Goal: Task Accomplishment & Management: Use online tool/utility

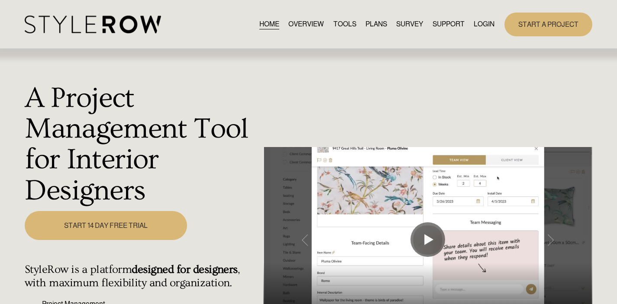
click at [467, 99] on div "A Project Management Tool for Interior Designers Play 00:00 00:43 Unmute Mute S…" at bounding box center [308, 246] width 617 height 394
click at [485, 25] on link "LOGIN" at bounding box center [484, 25] width 21 height 12
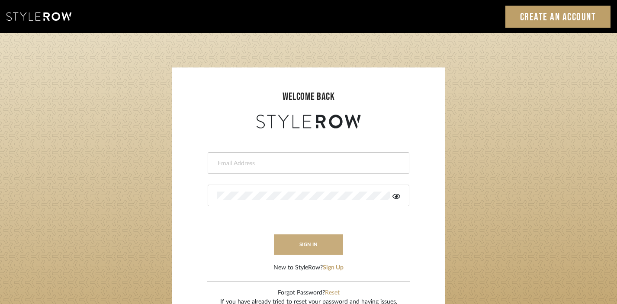
type input "divya.aok@gmail.com"
click at [306, 238] on button "sign in" at bounding box center [308, 245] width 69 height 20
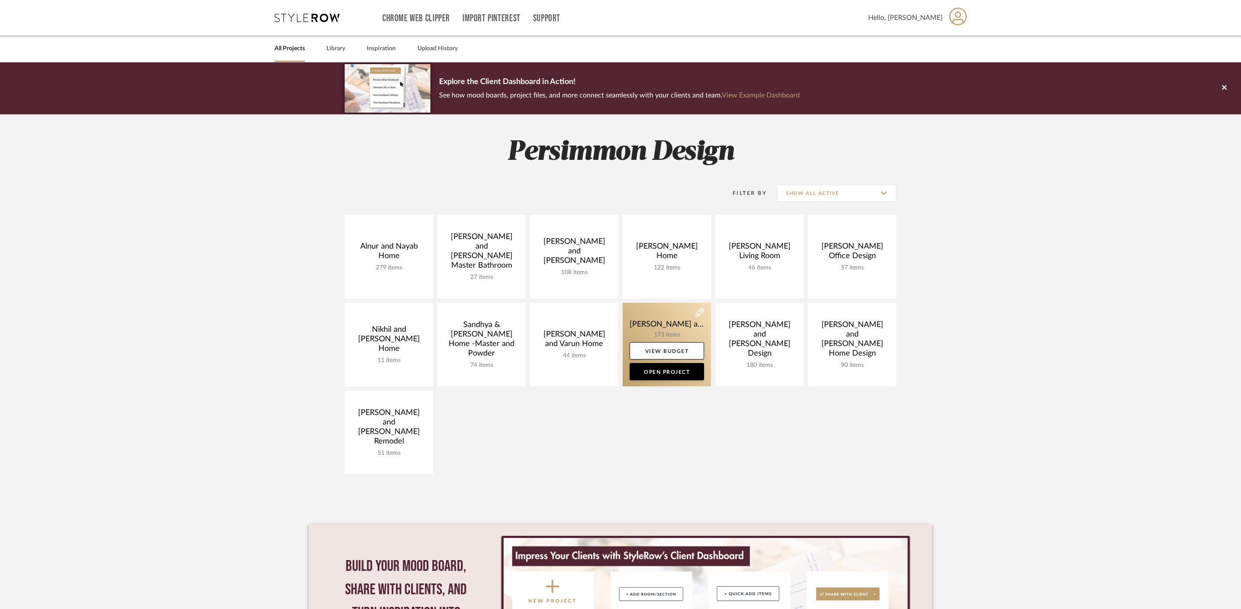
click at [675, 326] on link at bounding box center [667, 345] width 88 height 84
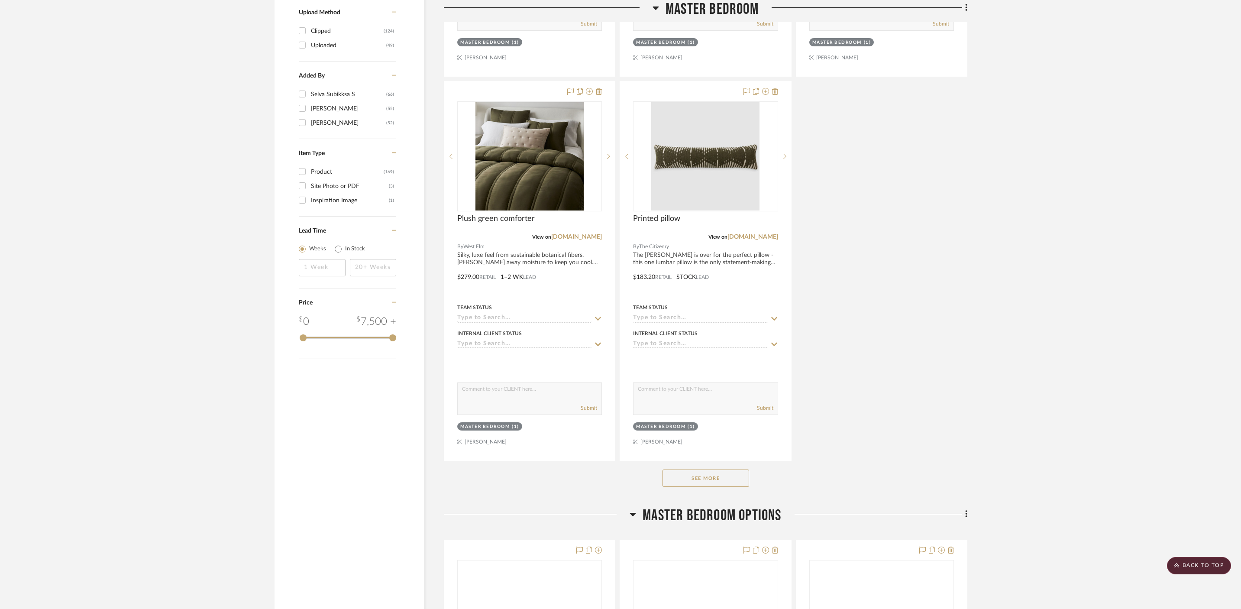
scroll to position [1099, 0]
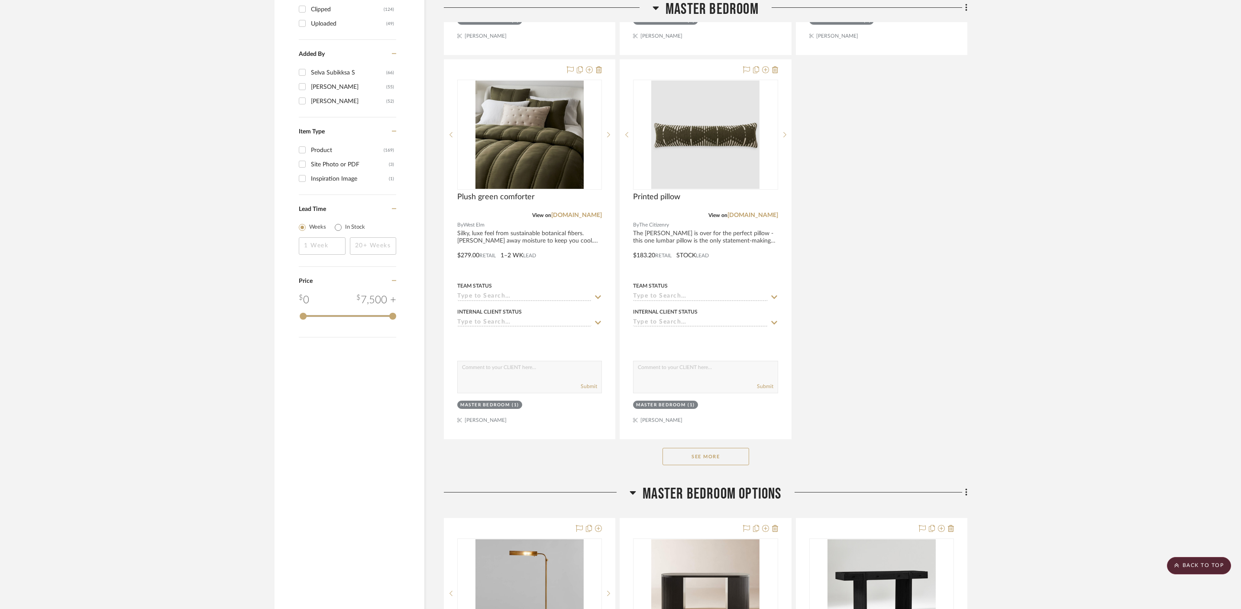
click at [726, 448] on button "See More" at bounding box center [705, 456] width 87 height 17
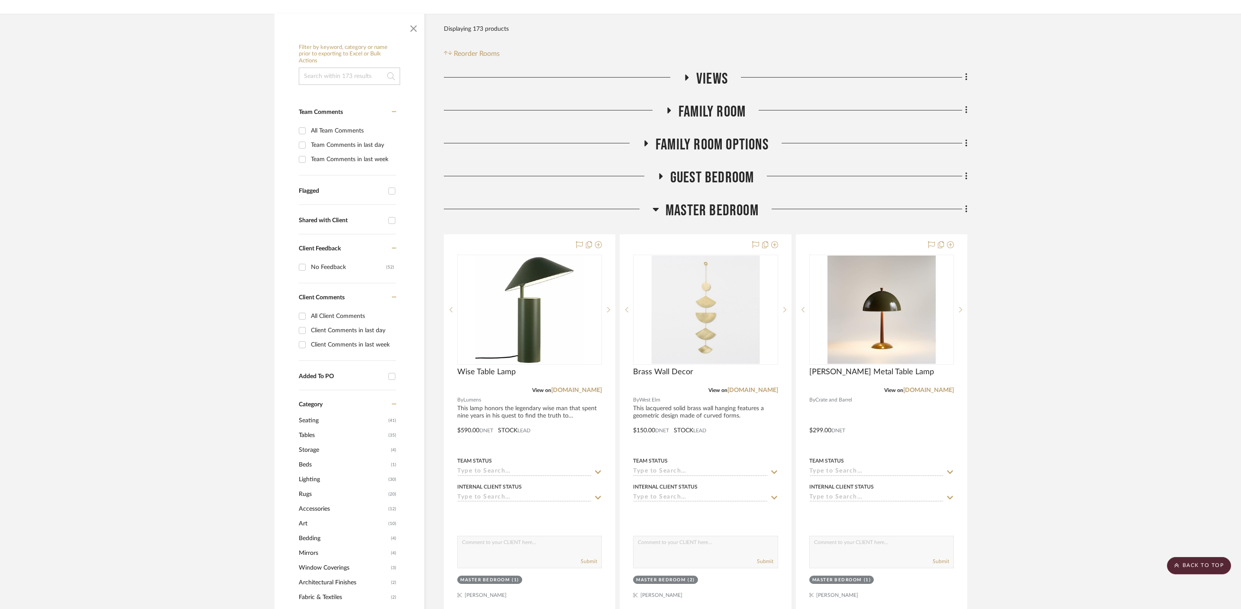
scroll to position [0, 0]
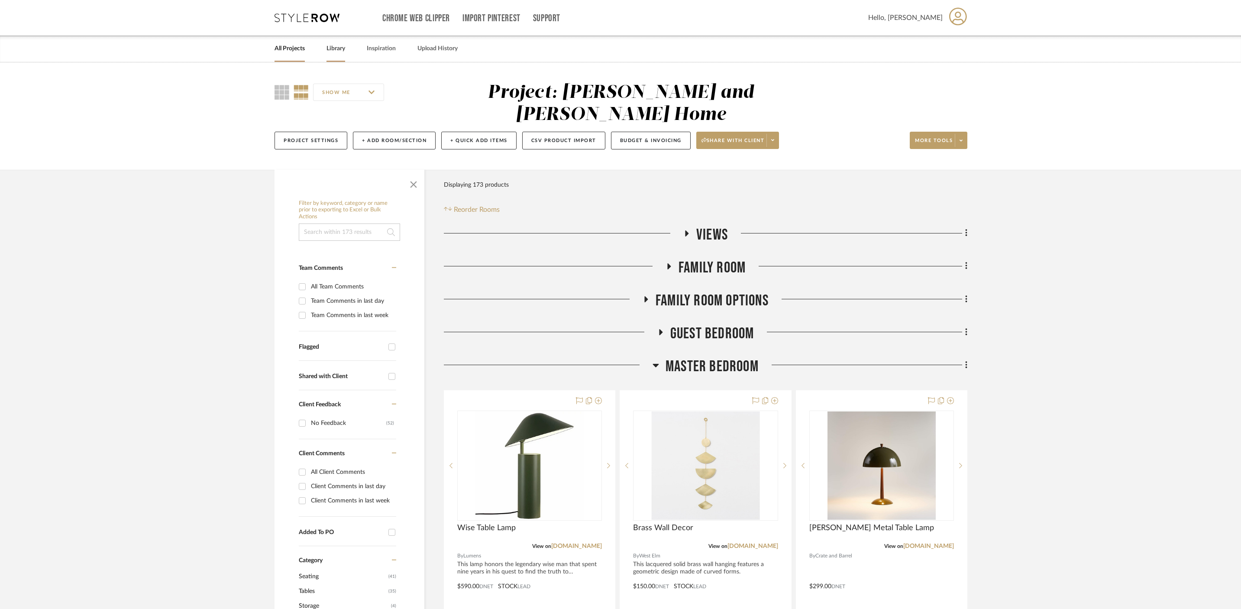
click at [336, 46] on link "Library" at bounding box center [335, 49] width 19 height 12
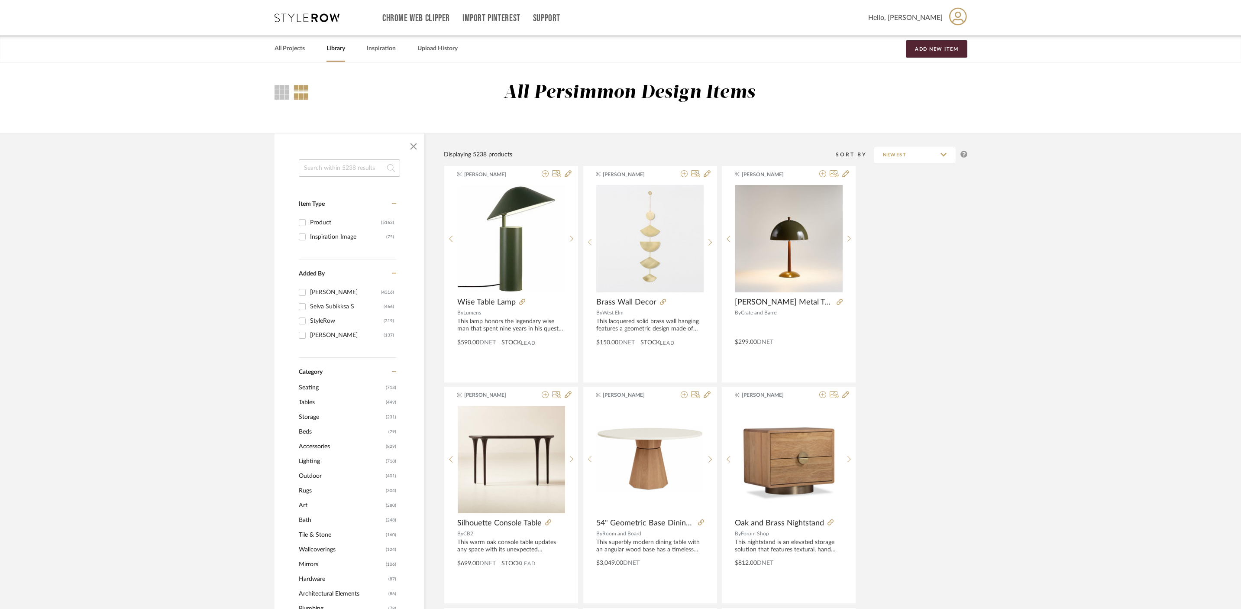
scroll to position [10, 0]
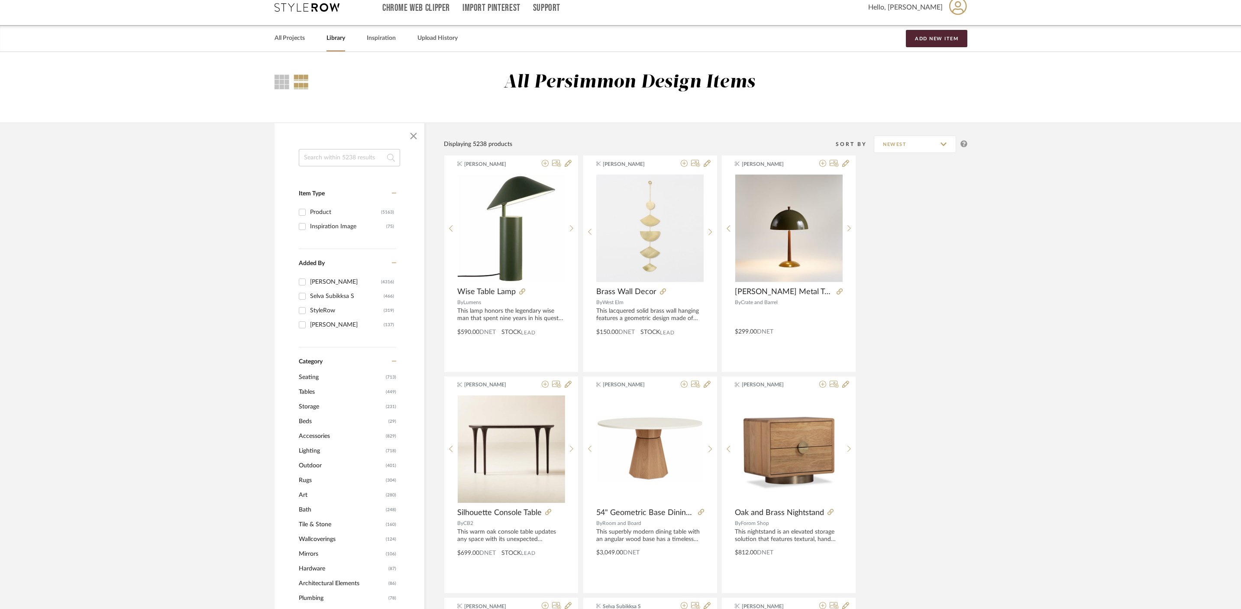
click at [316, 536] on span "Wallcoverings" at bounding box center [341, 539] width 85 height 15
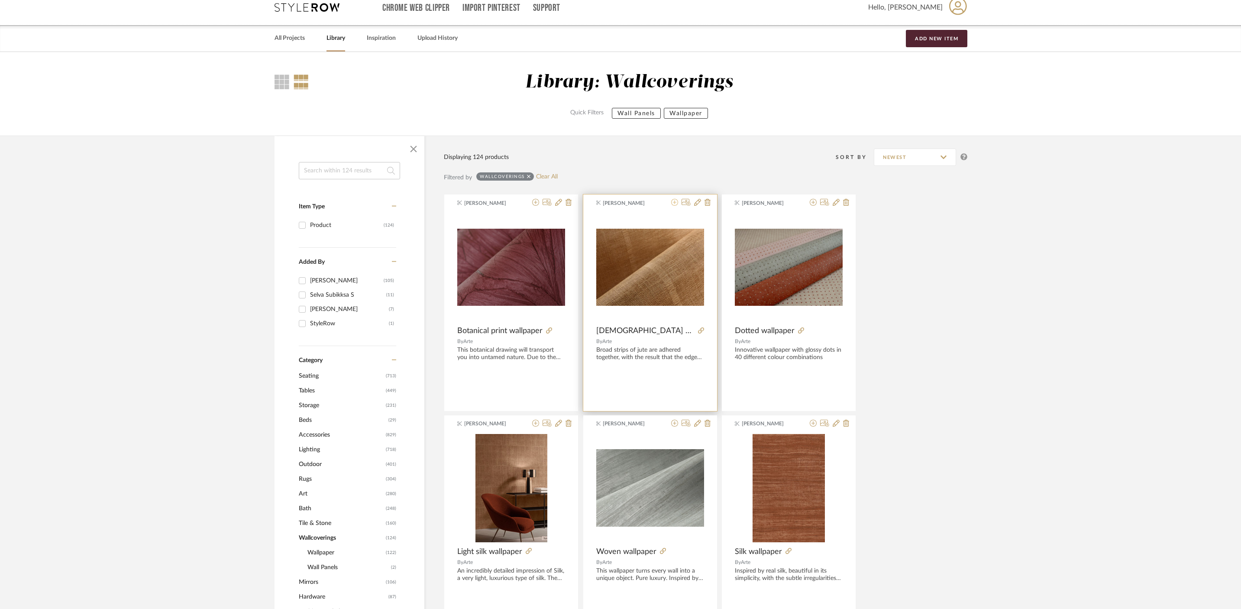
click at [672, 203] on icon at bounding box center [674, 202] width 7 height 7
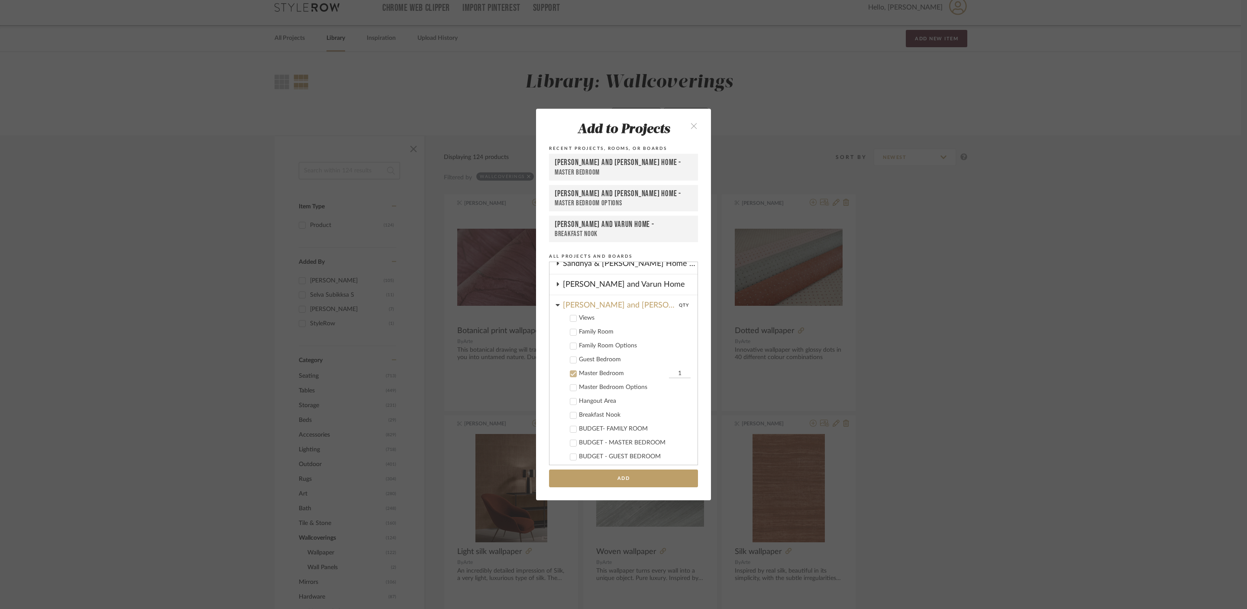
scroll to position [171, 0]
click at [640, 482] on button "Add" at bounding box center [623, 478] width 149 height 18
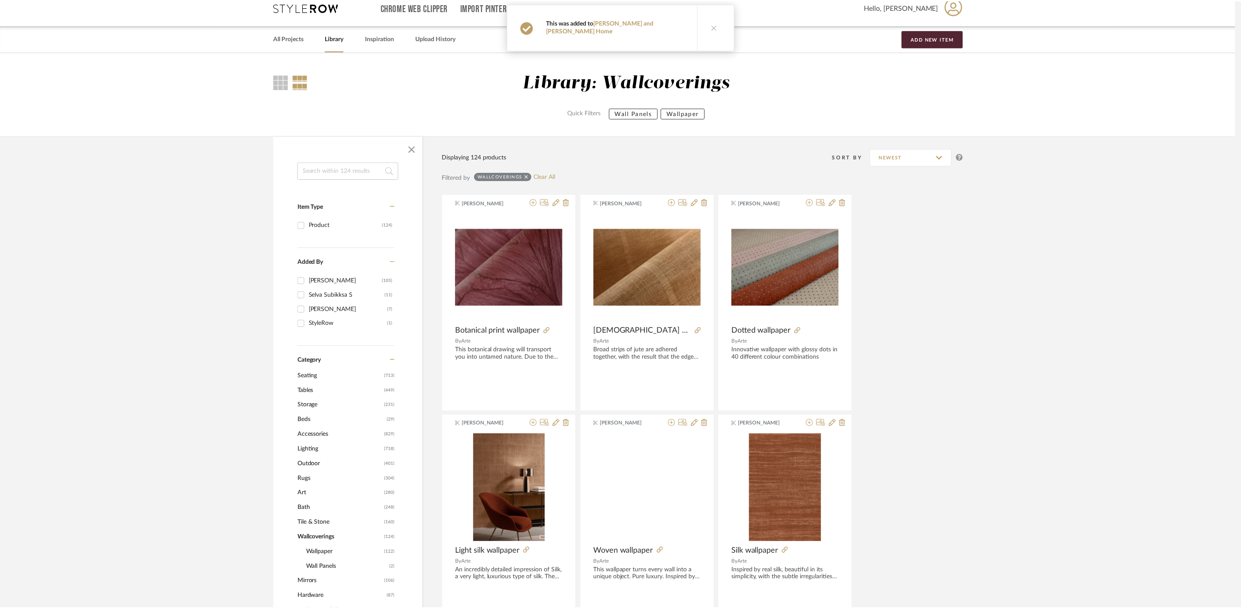
scroll to position [10, 0]
